Goal: Book appointment/travel/reservation

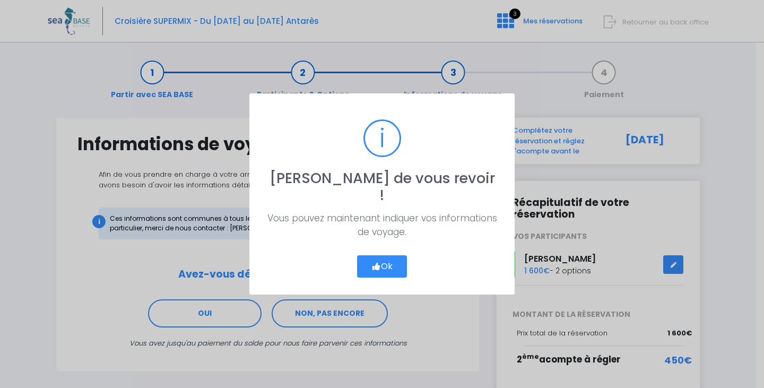
click at [395, 255] on button "Ok" at bounding box center [382, 266] width 50 height 22
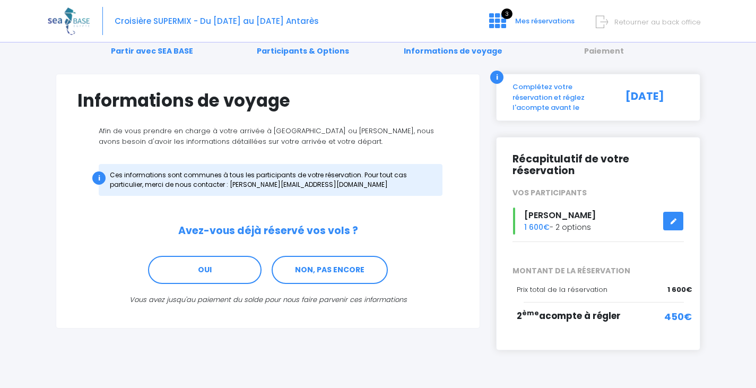
scroll to position [53, 0]
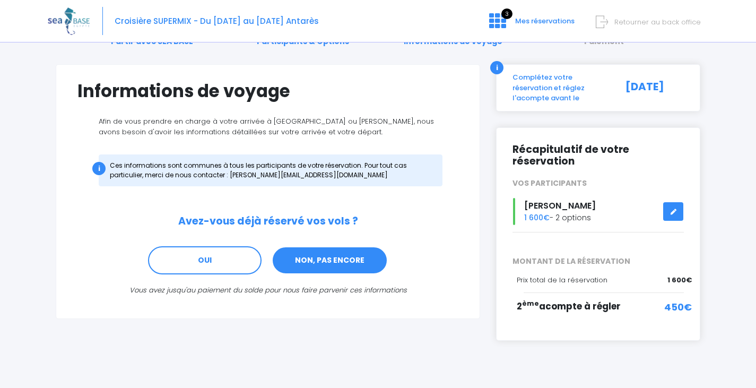
click at [349, 257] on link "NON, PAS ENCORE" at bounding box center [329, 260] width 116 height 29
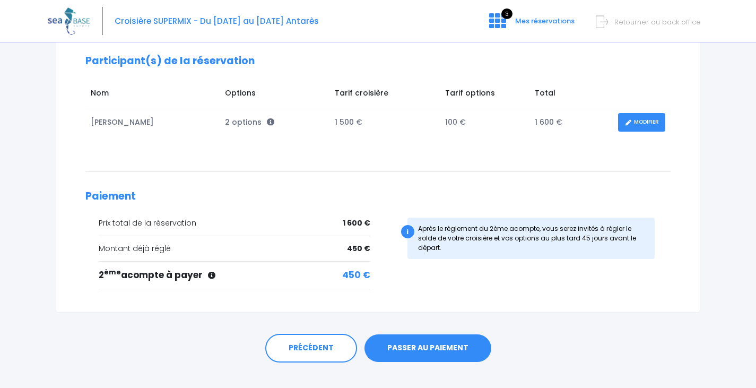
scroll to position [170, 0]
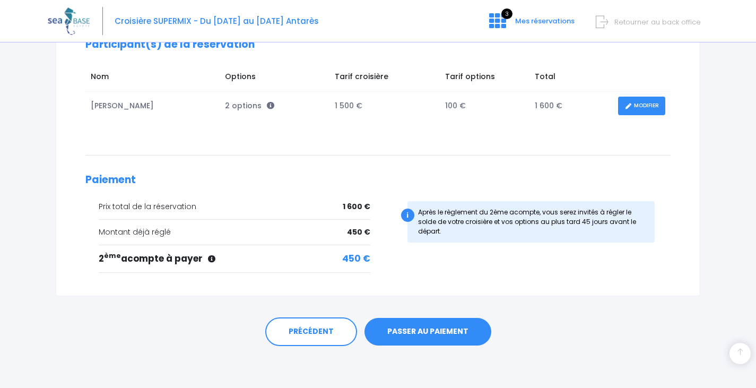
click at [421, 328] on link "PASSER AU PAIEMENT" at bounding box center [427, 332] width 127 height 28
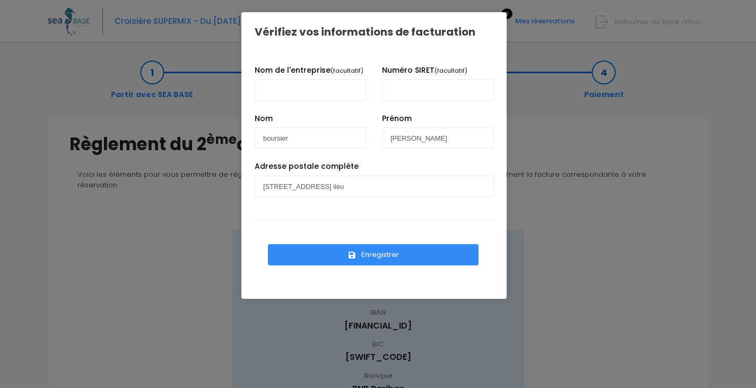
click at [377, 257] on button "Enregistrer" at bounding box center [373, 254] width 210 height 21
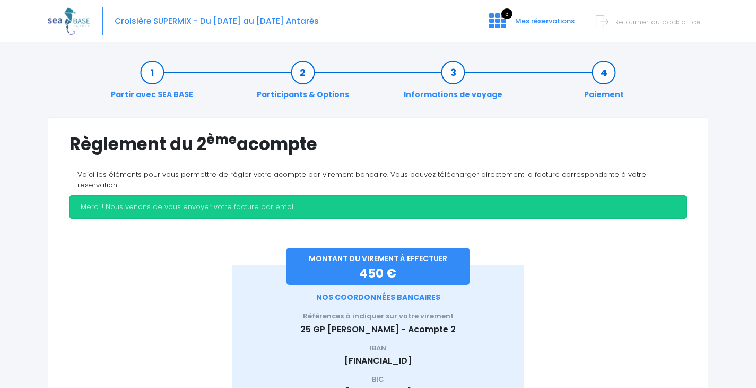
scroll to position [119, 0]
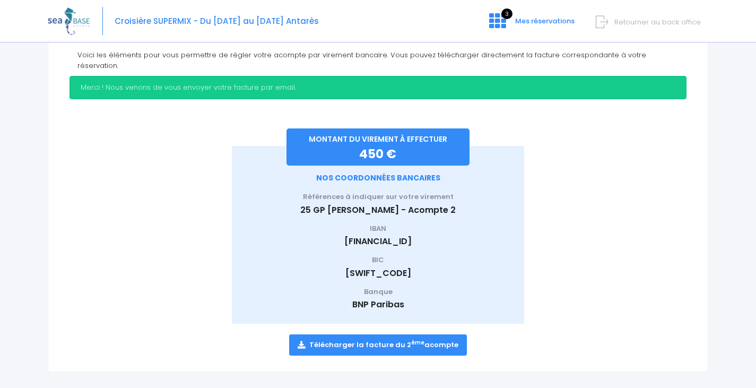
click at [401, 334] on link "Télécharger la facture du 2 ème acompte" at bounding box center [378, 344] width 178 height 21
click at [693, 139] on div "Règlement du 2 ème acompte Voici les éléments pour vous permettre de régler vot…" at bounding box center [378, 185] width 660 height 374
click at [669, 20] on span "Retourner au back office" at bounding box center [657, 22] width 86 height 10
